Goal: Task Accomplishment & Management: Manage account settings

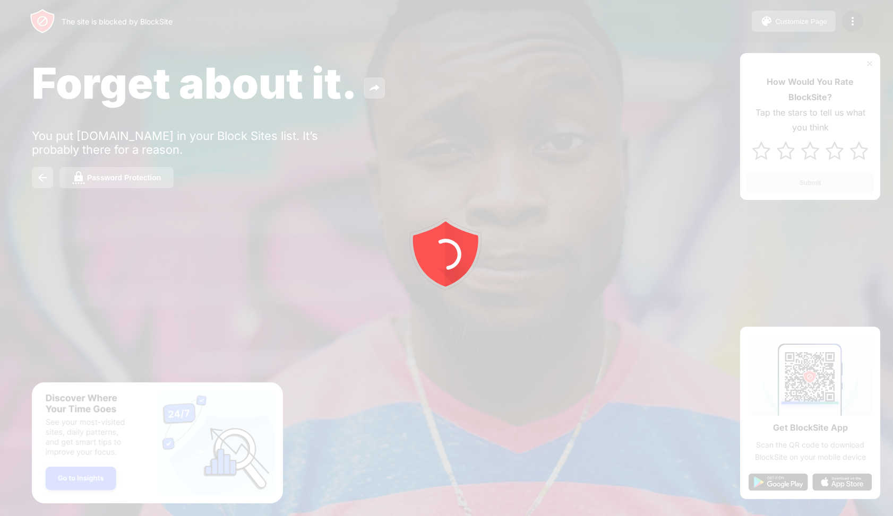
click at [852, 25] on div at bounding box center [446, 258] width 893 height 516
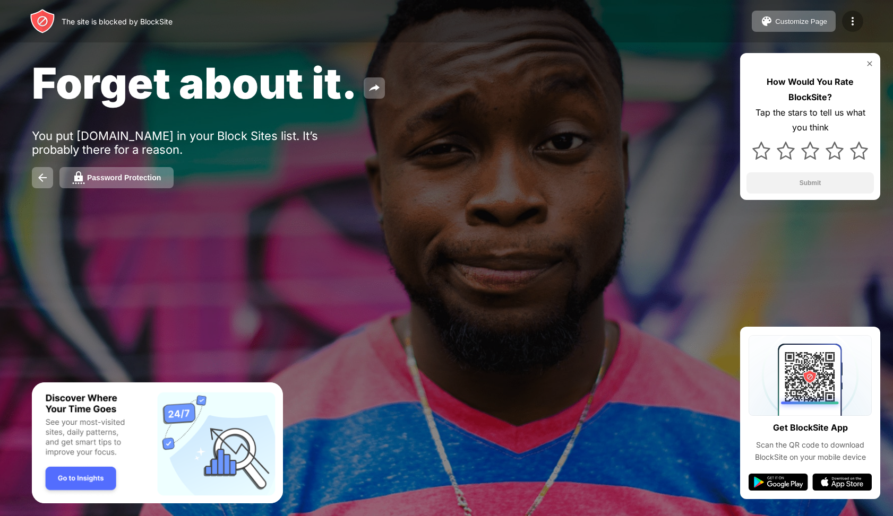
click at [850, 21] on img at bounding box center [852, 21] width 13 height 13
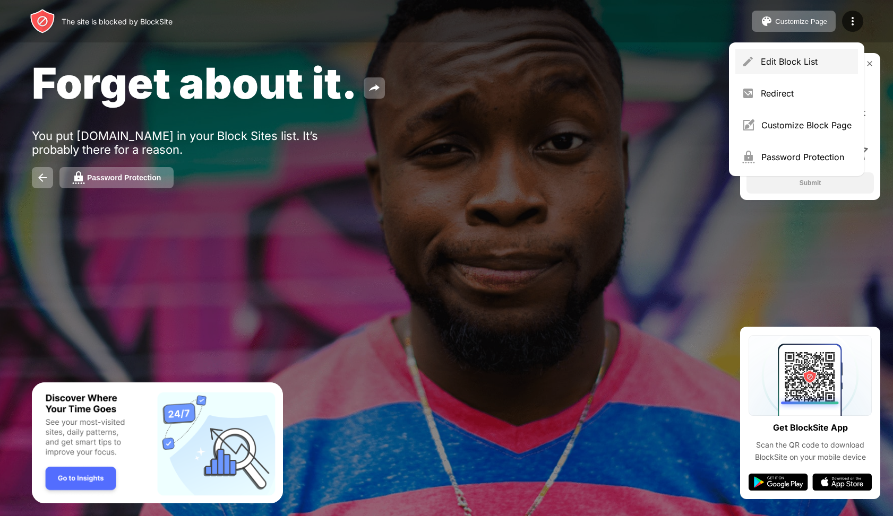
click at [793, 56] on div "Edit Block List" at bounding box center [796, 61] width 123 height 25
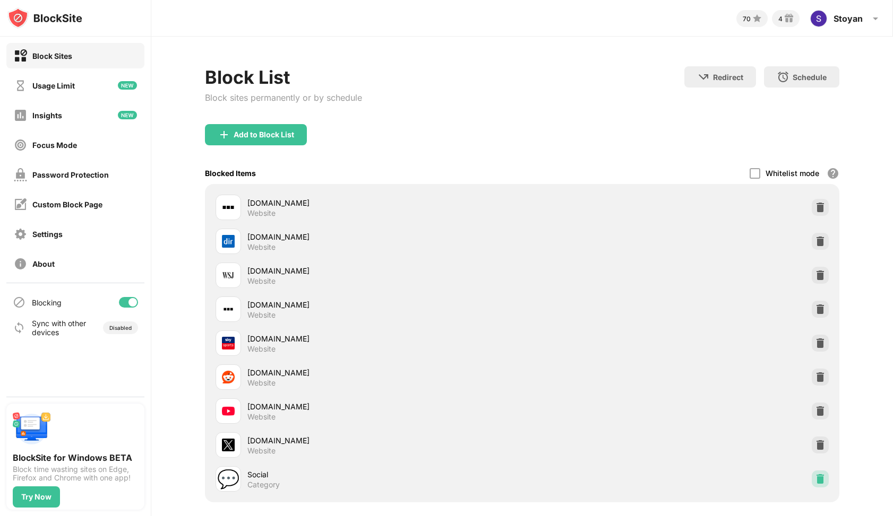
click at [823, 483] on img at bounding box center [820, 479] width 11 height 11
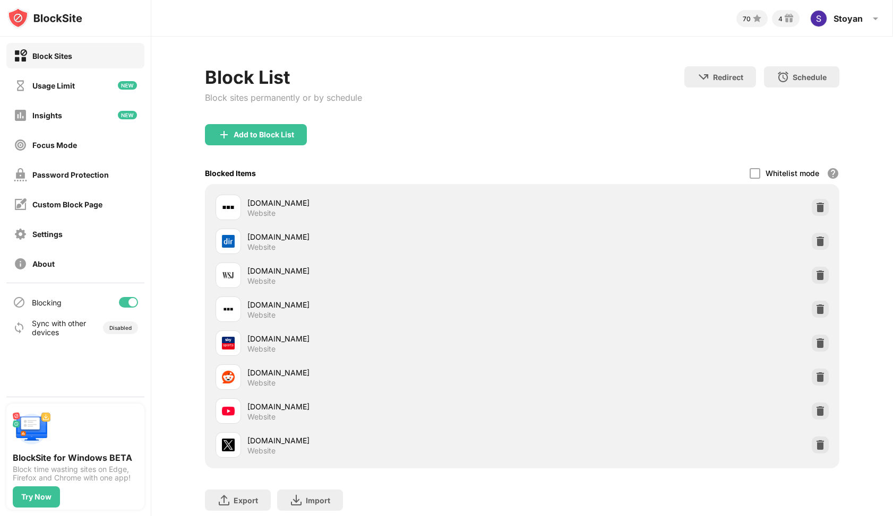
click at [824, 453] on div "[DOMAIN_NAME] Website" at bounding box center [521, 445] width 621 height 34
click at [823, 443] on img at bounding box center [820, 445] width 11 height 11
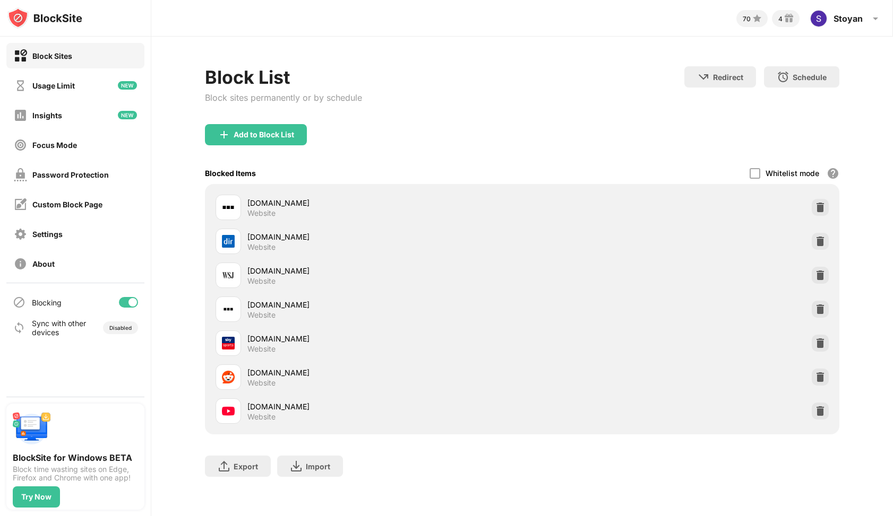
click at [284, 149] on div "Add to Block List" at bounding box center [522, 143] width 634 height 38
click at [283, 141] on div "Add to Block List" at bounding box center [256, 134] width 102 height 21
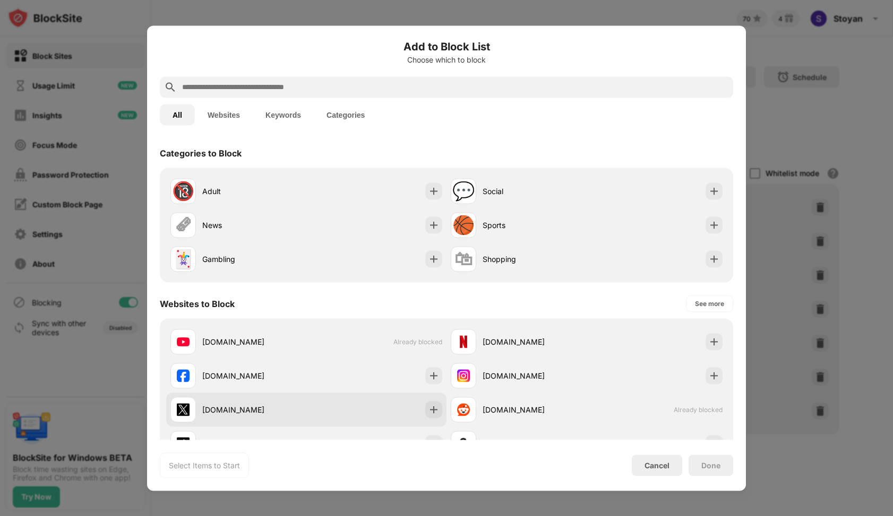
click at [421, 412] on div "[DOMAIN_NAME]" at bounding box center [306, 410] width 280 height 34
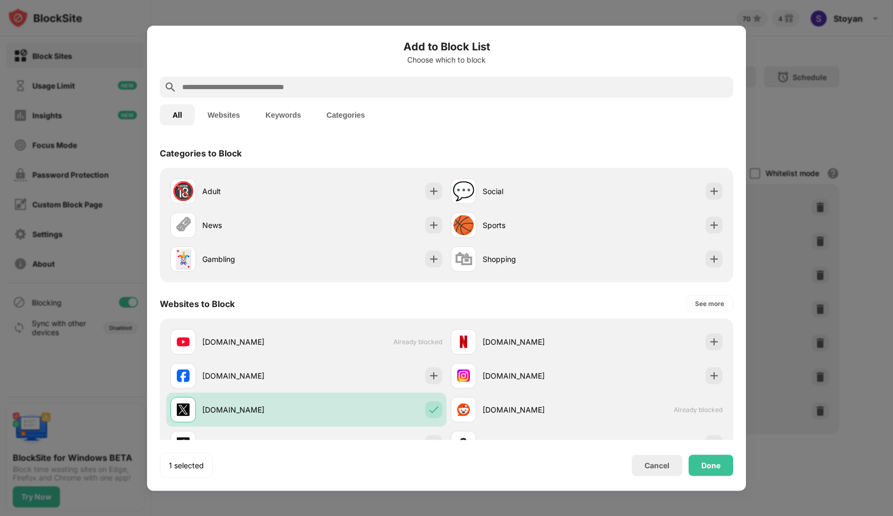
click at [734, 470] on div "Add to Block List Choose which to block All Websites Keywords Categories Catego…" at bounding box center [446, 257] width 599 height 465
click at [730, 469] on div "Done" at bounding box center [710, 465] width 45 height 21
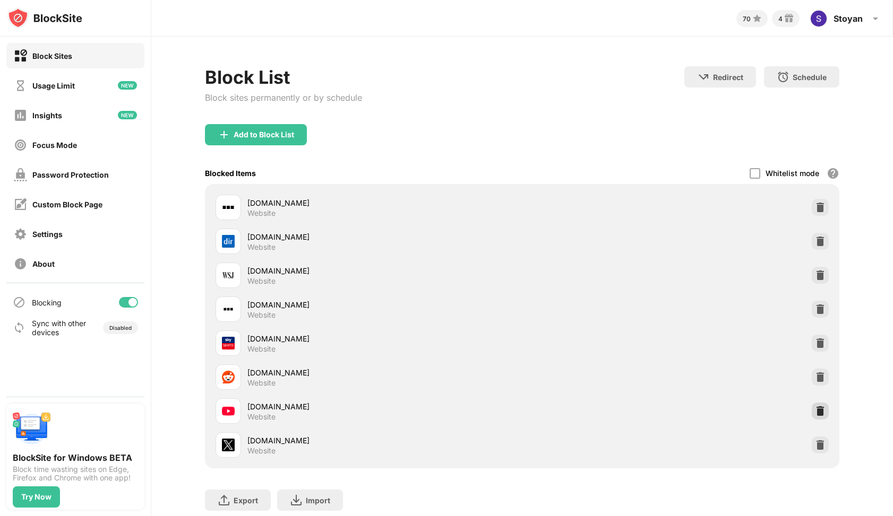
click at [818, 413] on img at bounding box center [820, 411] width 11 height 11
